Goal: Information Seeking & Learning: Find specific fact

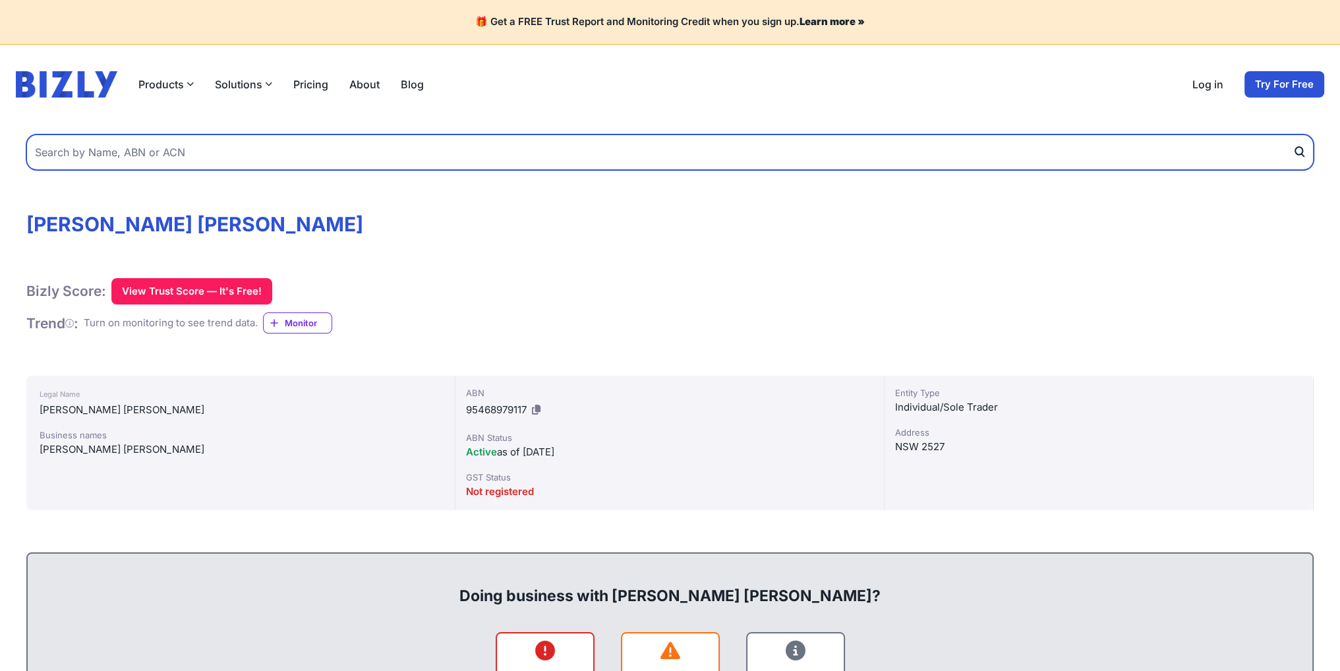
click at [251, 162] on input "text" at bounding box center [669, 152] width 1287 height 36
paste input "Platinum Freight Management Pty., LTD"
type input "Platinum Freight Management Pty., LTD"
click at [1292, 134] on button "submit" at bounding box center [1302, 152] width 21 height 36
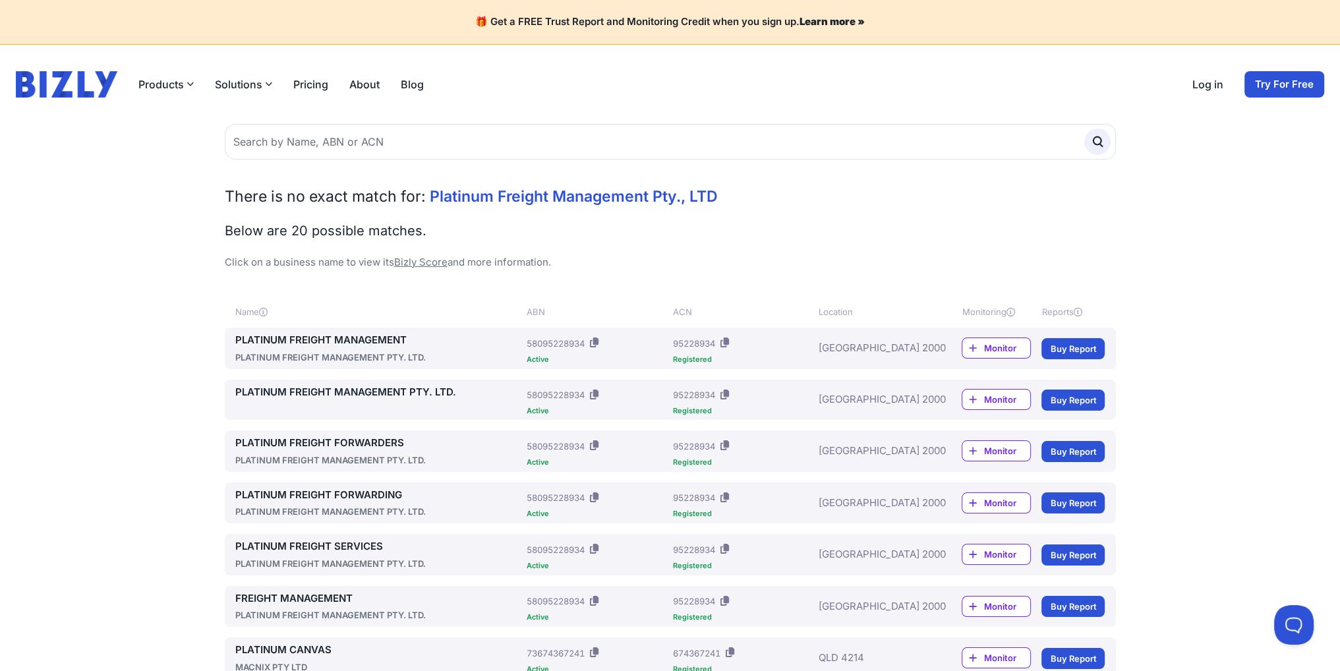
click at [337, 342] on link "PLATINUM FREIGHT MANAGEMENT" at bounding box center [378, 340] width 287 height 15
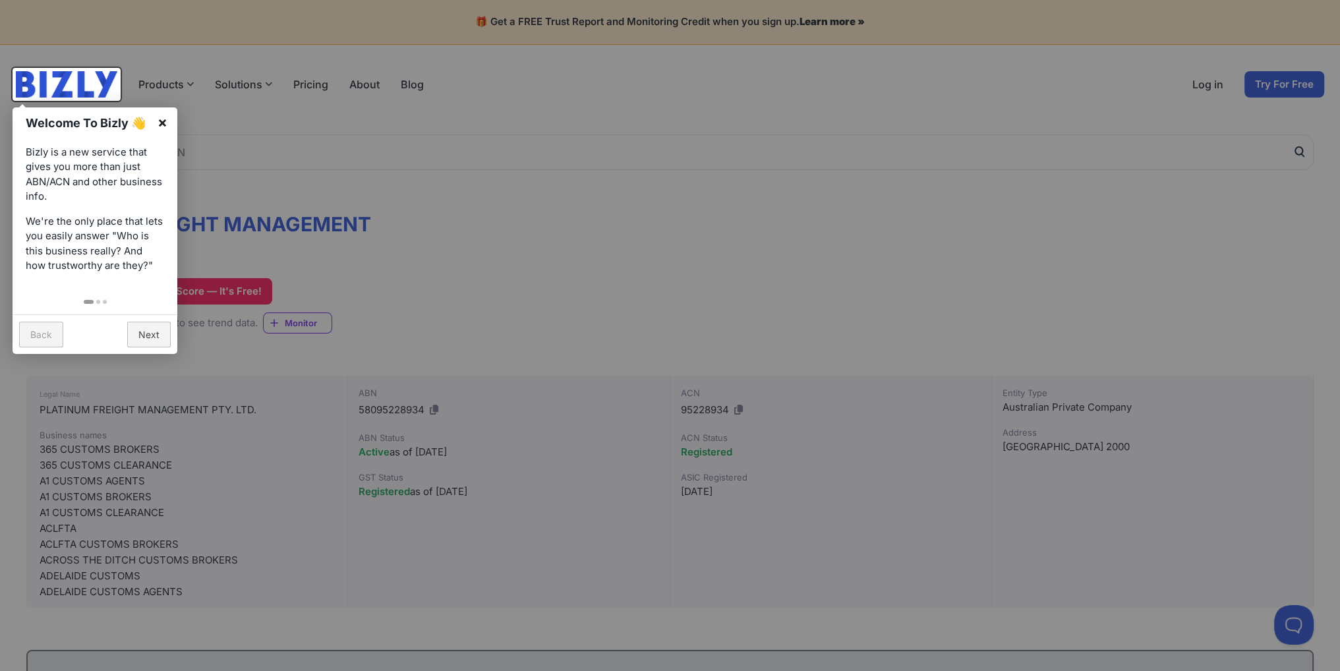
click at [163, 122] on link "×" at bounding box center [163, 122] width 30 height 30
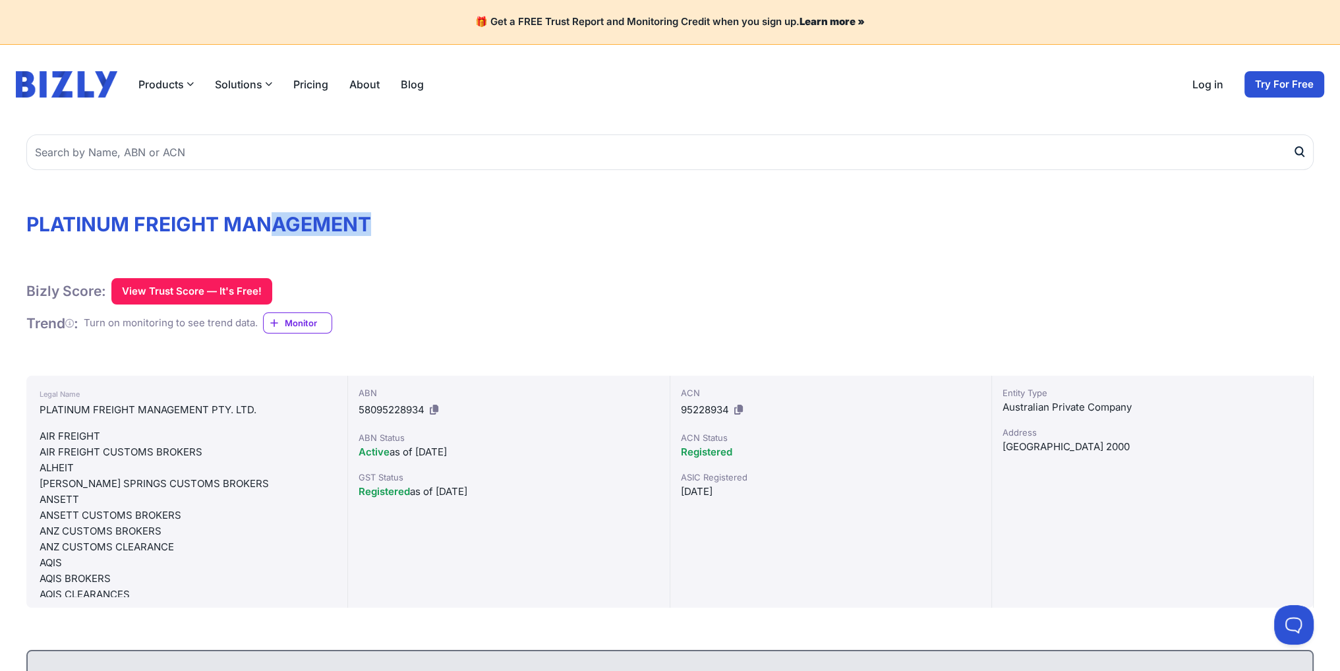
drag, startPoint x: 383, startPoint y: 213, endPoint x: 268, endPoint y: 221, distance: 115.0
click at [268, 221] on h1 "PLATINUM FREIGHT MANAGEMENT" at bounding box center [669, 224] width 1287 height 24
click at [390, 230] on h1 "PLATINUM FREIGHT MANAGEMENT" at bounding box center [669, 224] width 1287 height 24
drag, startPoint x: 264, startPoint y: 409, endPoint x: 31, endPoint y: 417, distance: 233.4
click at [31, 417] on div "Legal Name PLATINUM FREIGHT MANAGEMENT PTY. LTD. Business names 365 CUSTOMS BRO…" at bounding box center [187, 492] width 322 height 232
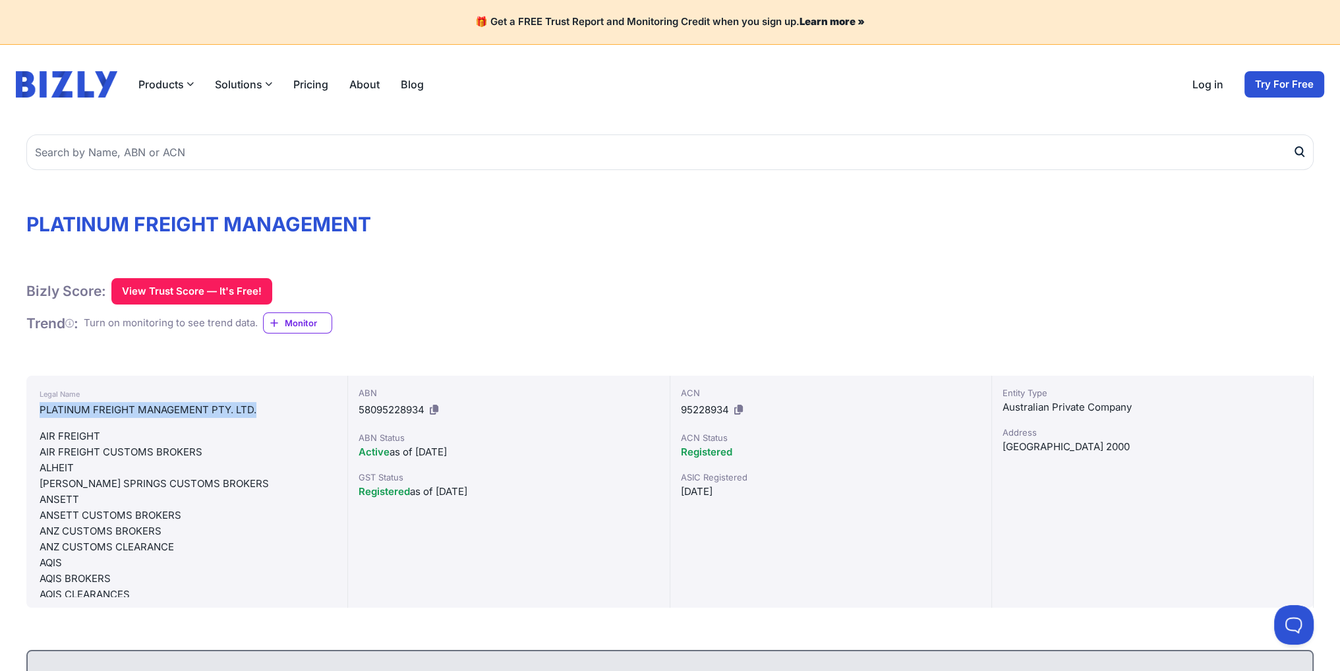
copy div "PLATINUM FREIGHT MANAGEMENT PTY. LTD."
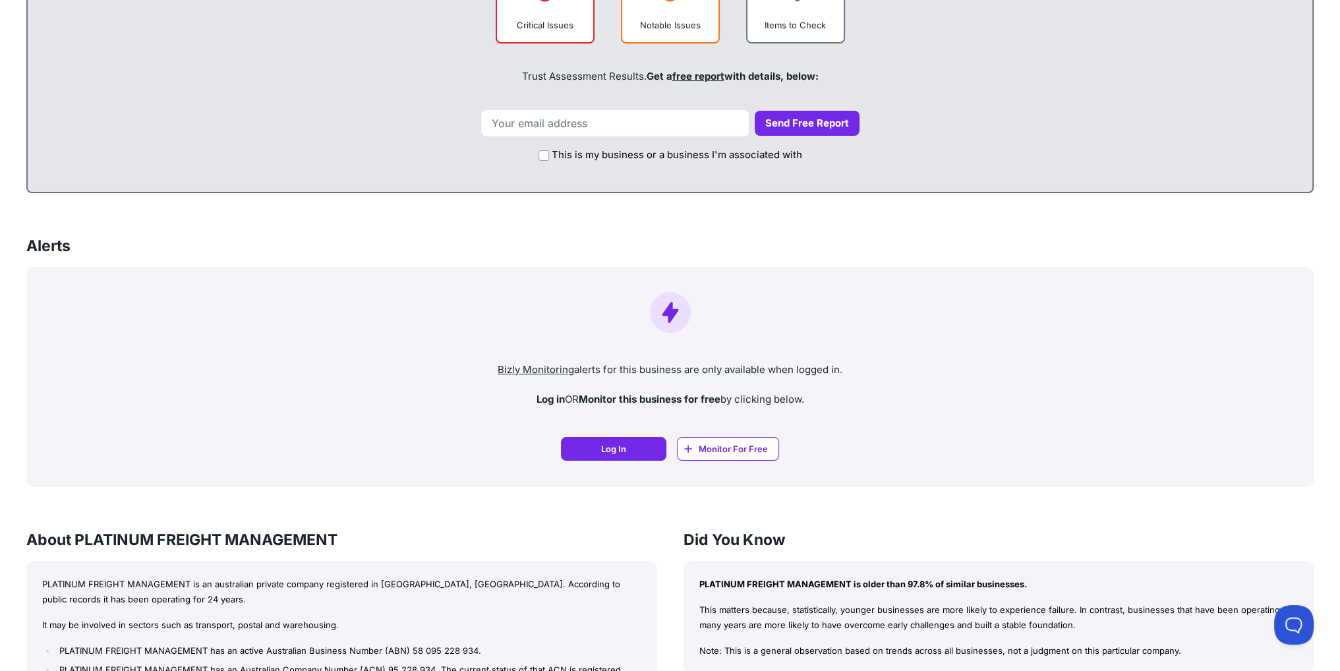
scroll to position [461, 0]
